Goal: Transaction & Acquisition: Purchase product/service

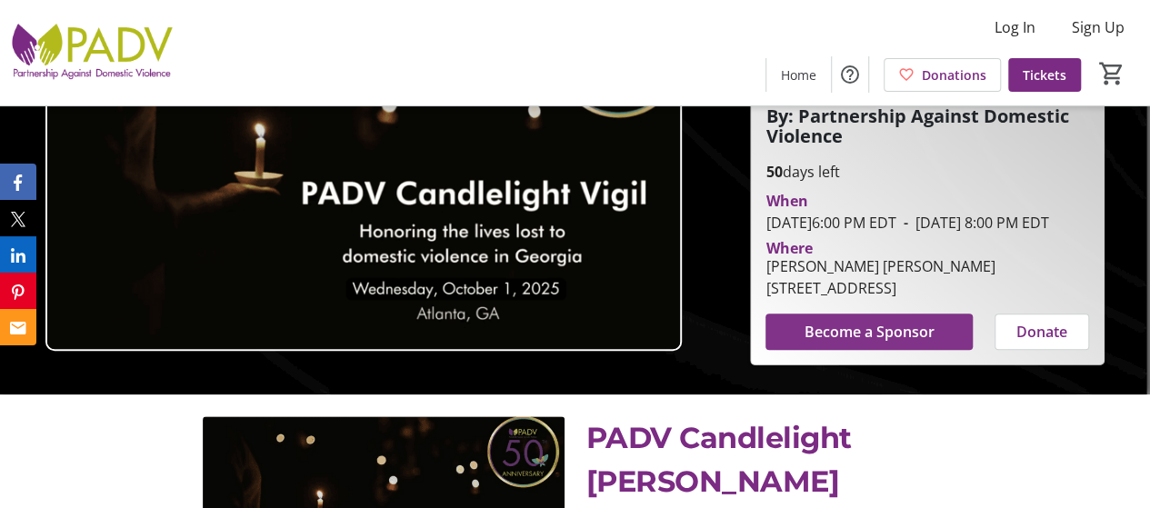
scroll to position [91, 0]
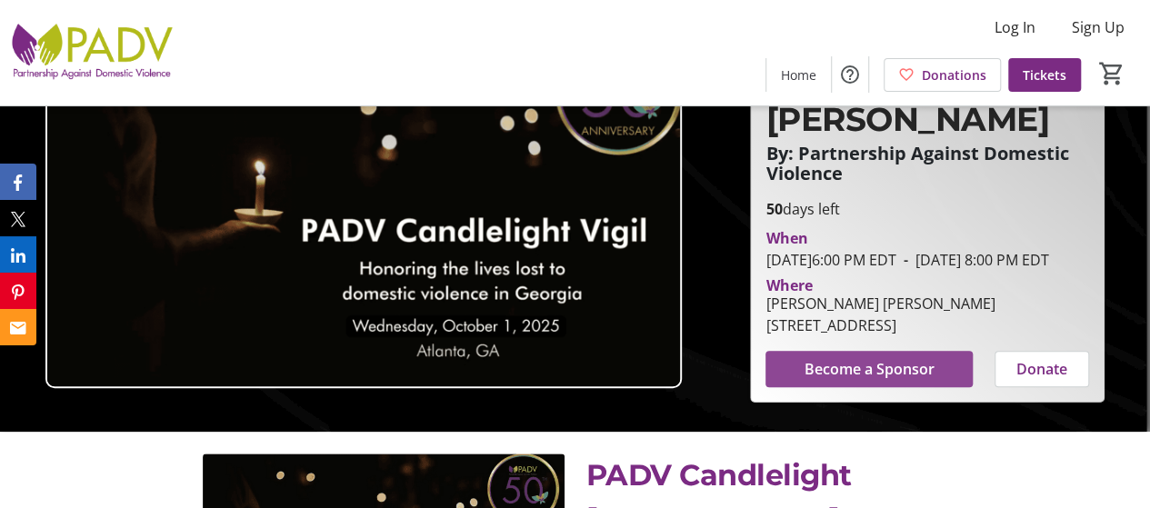
click at [871, 380] on span "Become a Sponsor" at bounding box center [869, 369] width 130 height 22
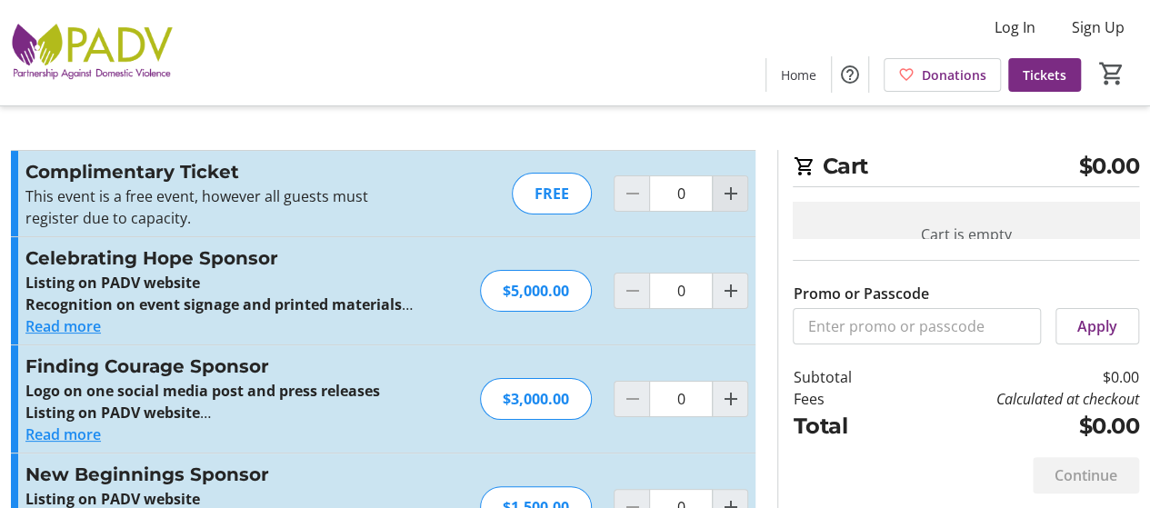
click at [732, 194] on mat-icon "Increment by one" at bounding box center [730, 194] width 22 height 22
type input "1"
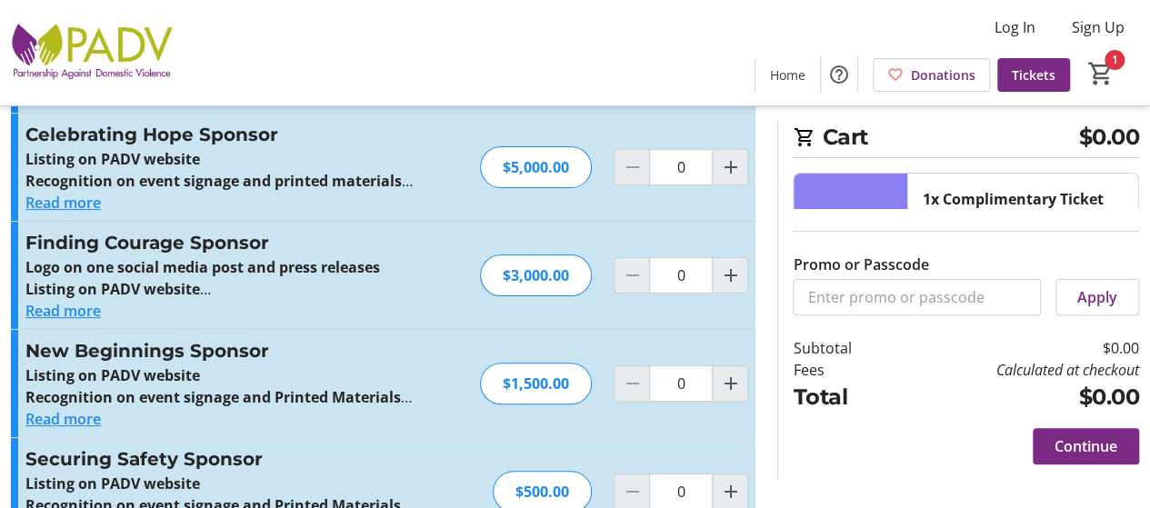
scroll to position [181, 0]
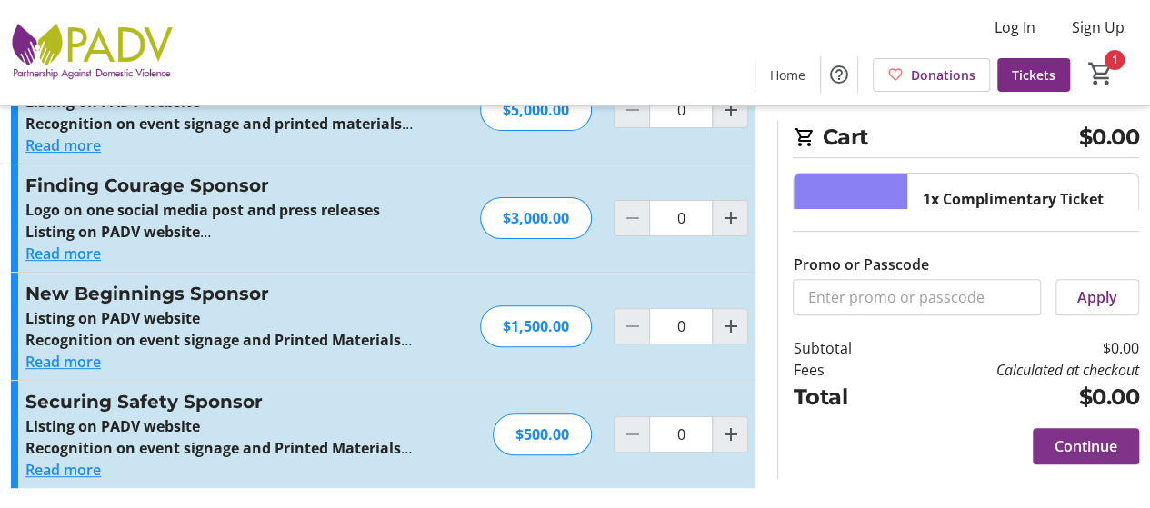
click at [1072, 448] on span "Continue" at bounding box center [1085, 446] width 63 height 22
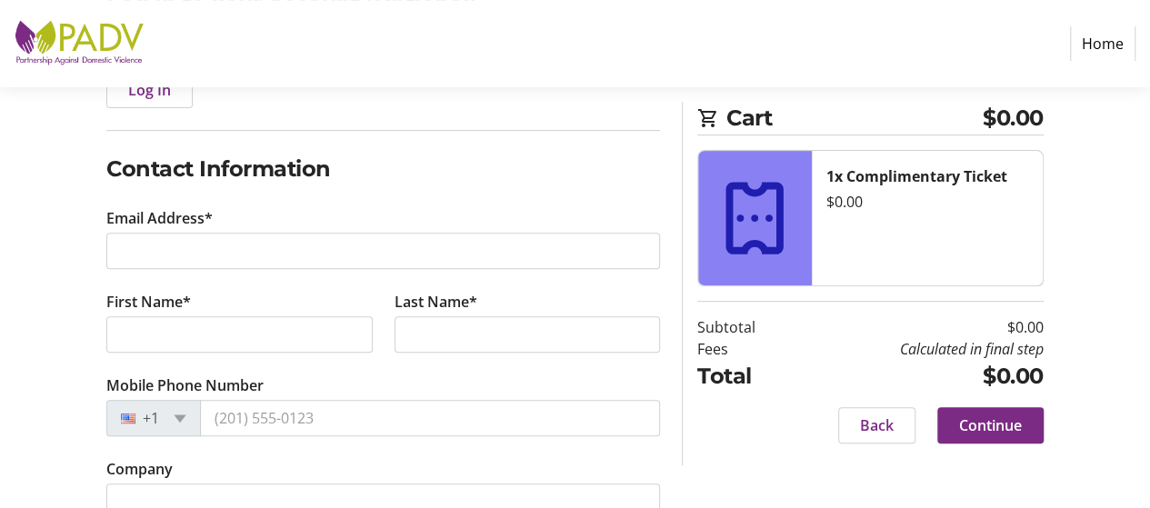
scroll to position [251, 0]
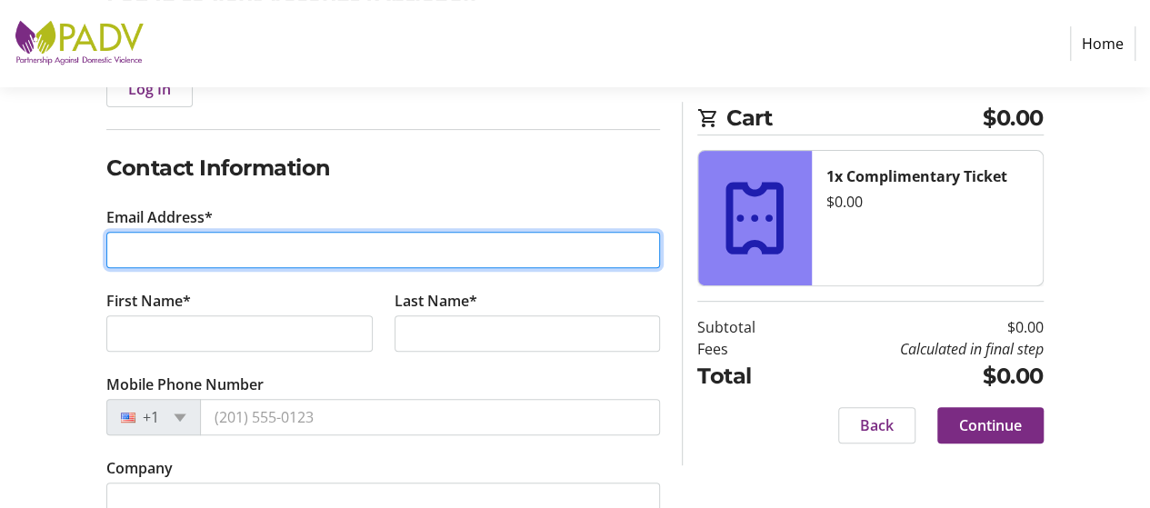
click at [283, 252] on input "Email Address*" at bounding box center [382, 250] width 553 height 36
type input "[PERSON_NAME][EMAIL_ADDRESS][PERSON_NAME][DOMAIN_NAME]"
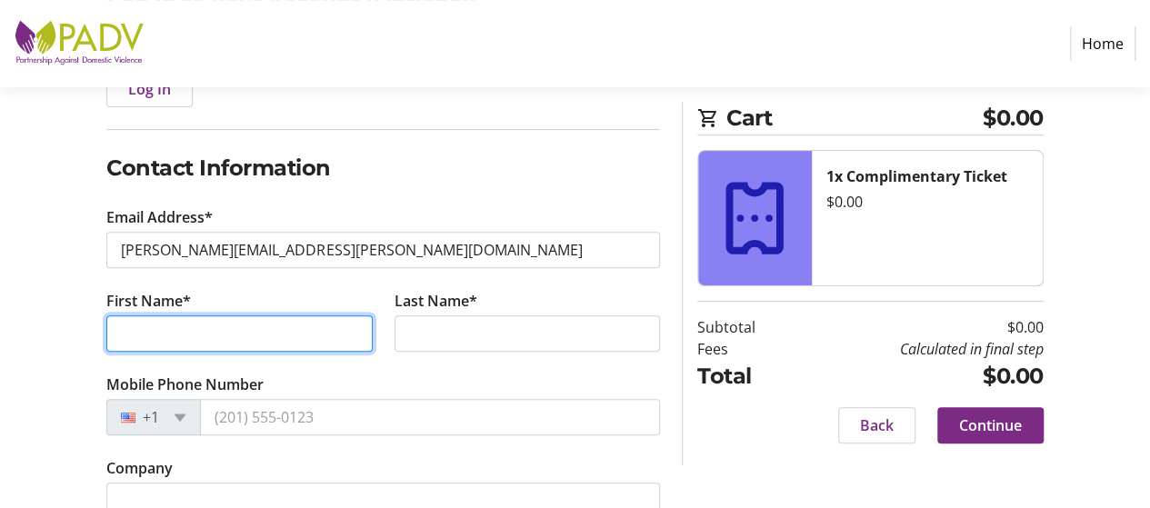
type input "[PERSON_NAME]"
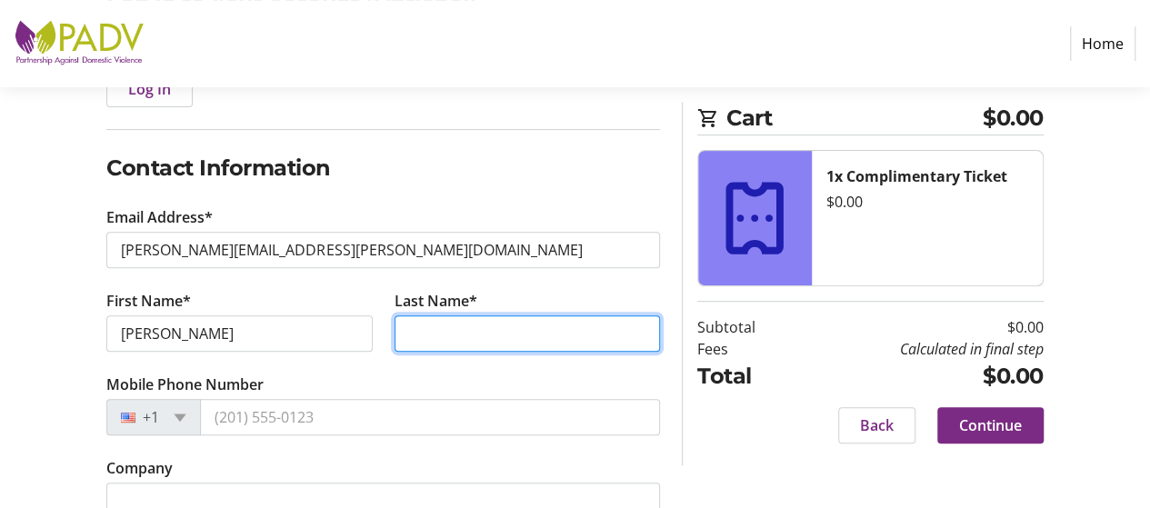
type input "[PERSON_NAME]"
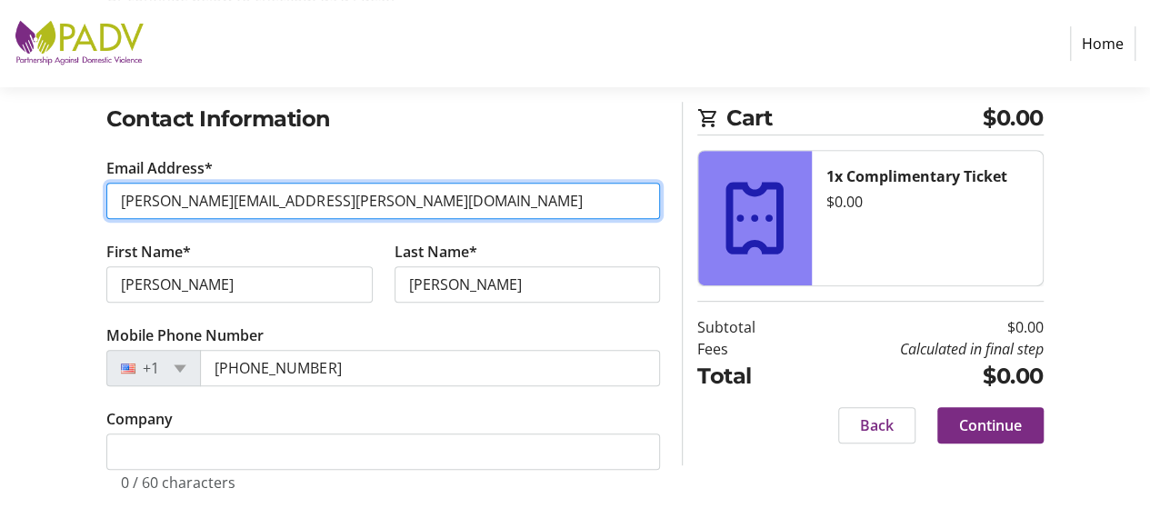
scroll to position [324, 0]
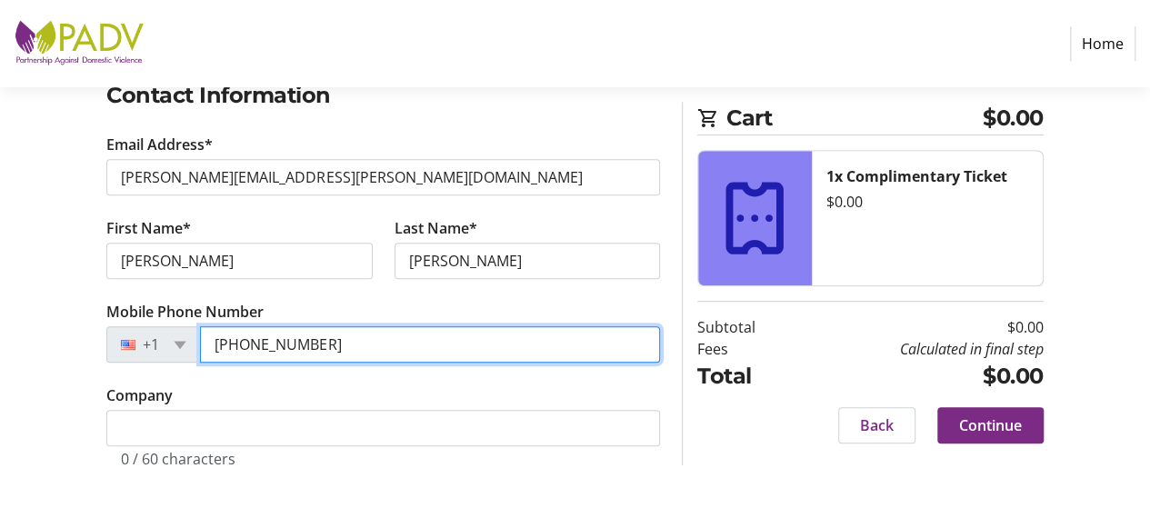
click at [324, 352] on input "[PHONE_NUMBER]" at bounding box center [430, 344] width 460 height 36
type input "[PHONE_NUMBER]"
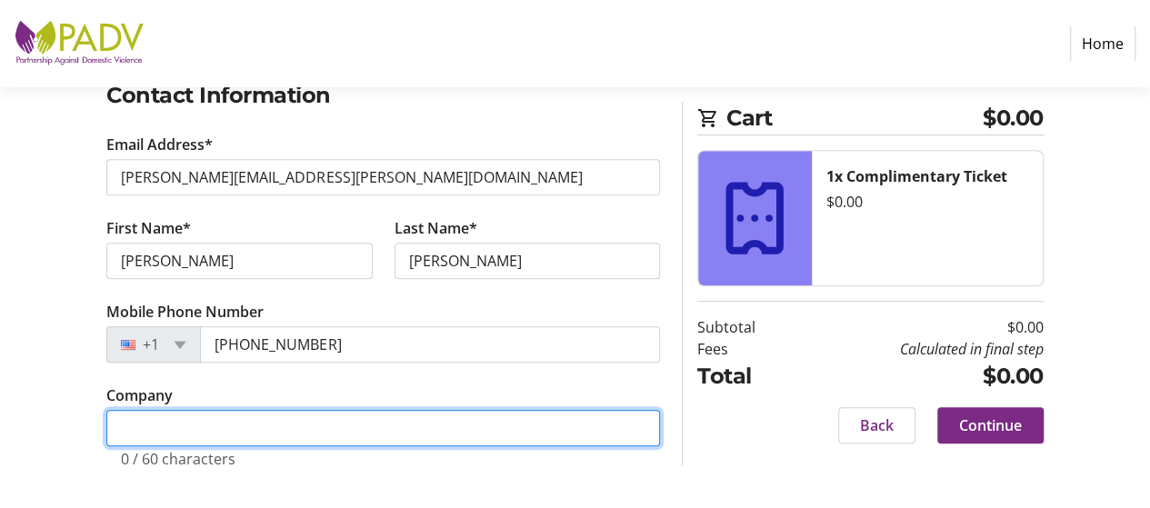
click at [213, 430] on input "Company" at bounding box center [382, 428] width 553 height 36
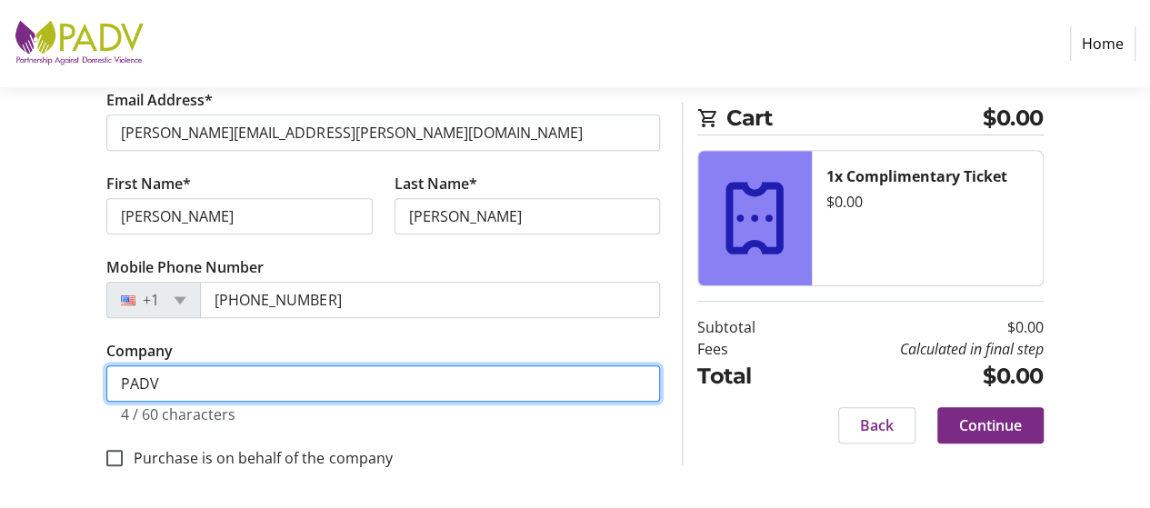
scroll to position [369, 0]
type input "PADV"
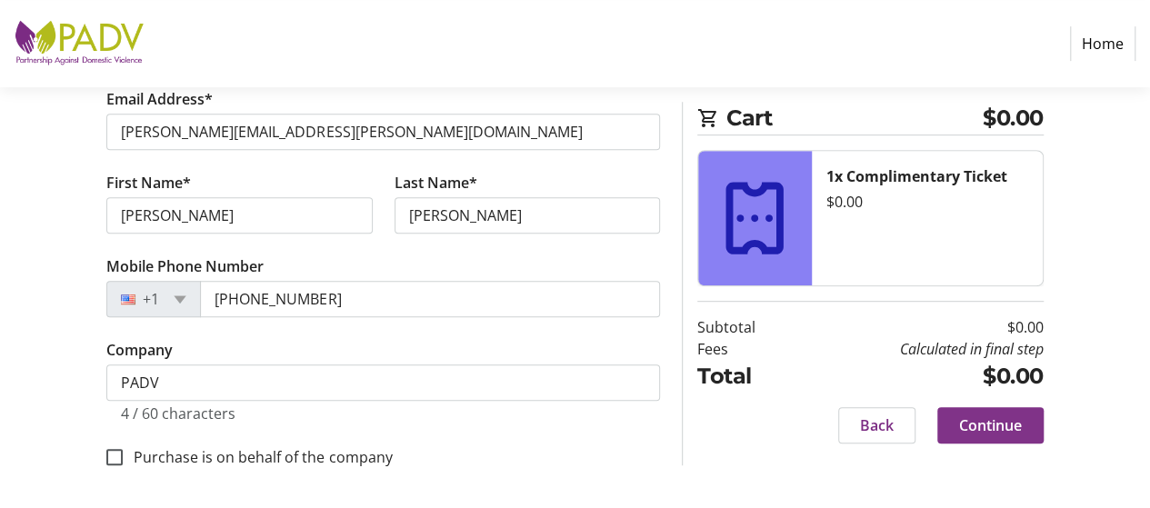
click at [982, 424] on span "Continue" at bounding box center [990, 425] width 63 height 22
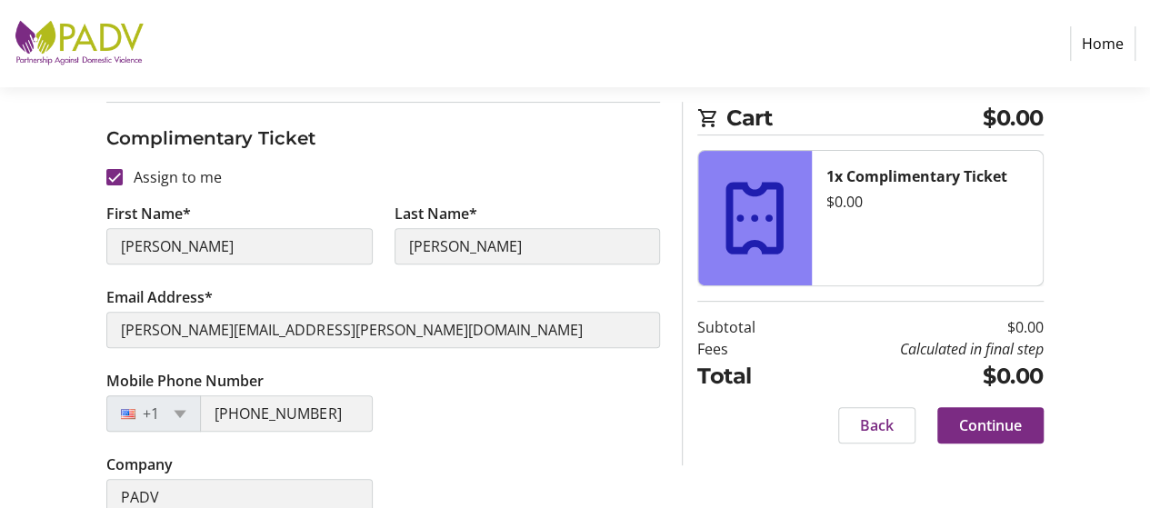
scroll to position [254, 0]
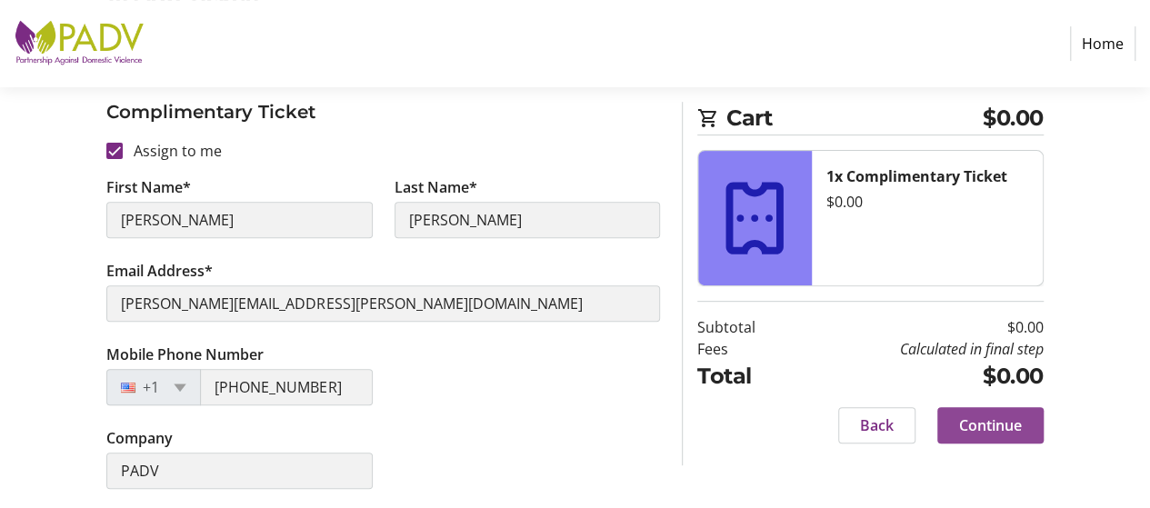
click at [987, 425] on span "Continue" at bounding box center [990, 425] width 63 height 22
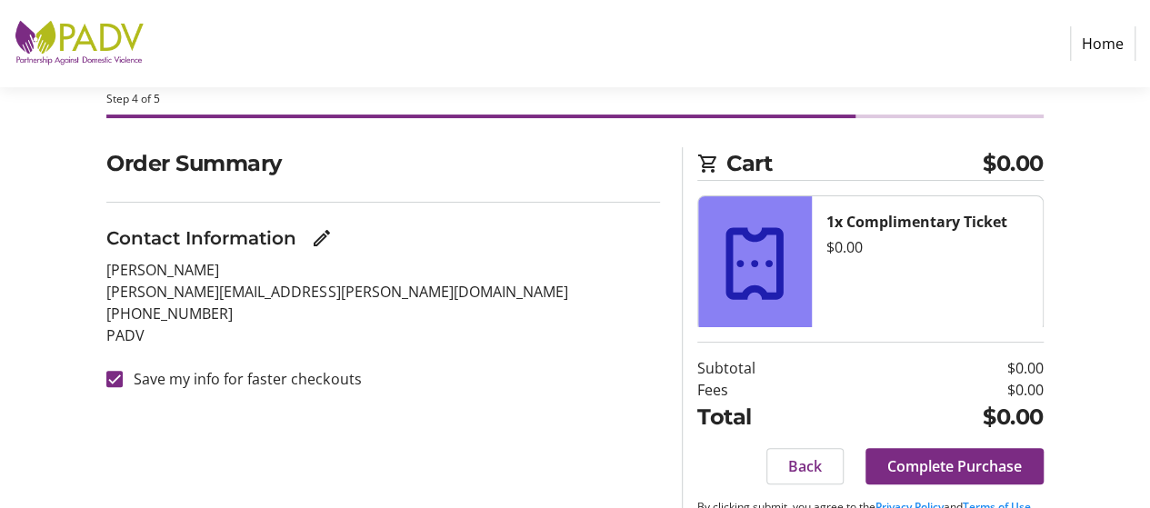
scroll to position [136, 0]
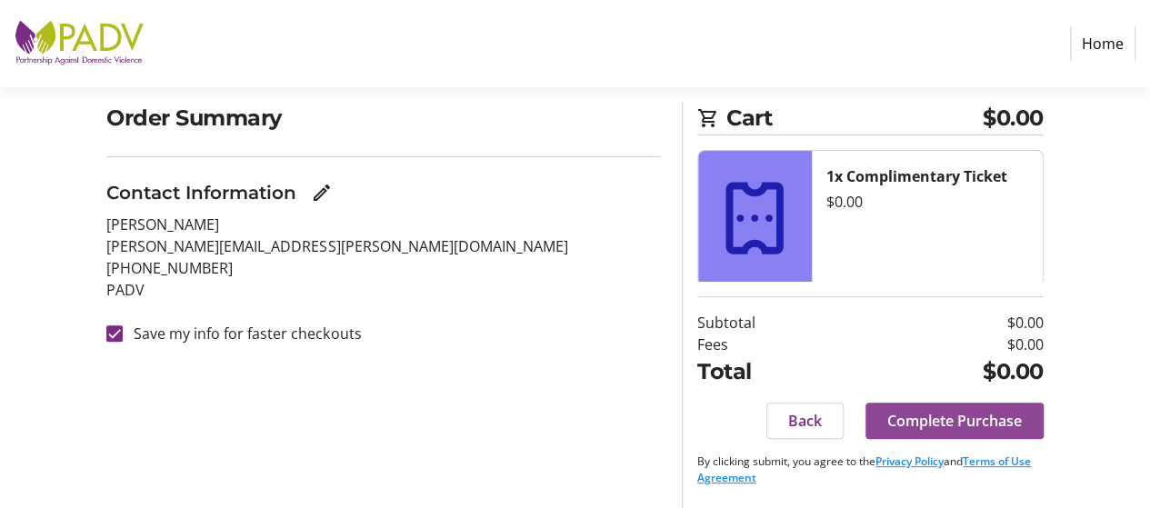
click at [956, 421] on span "Complete Purchase" at bounding box center [954, 421] width 135 height 22
